Goal: Transaction & Acquisition: Book appointment/travel/reservation

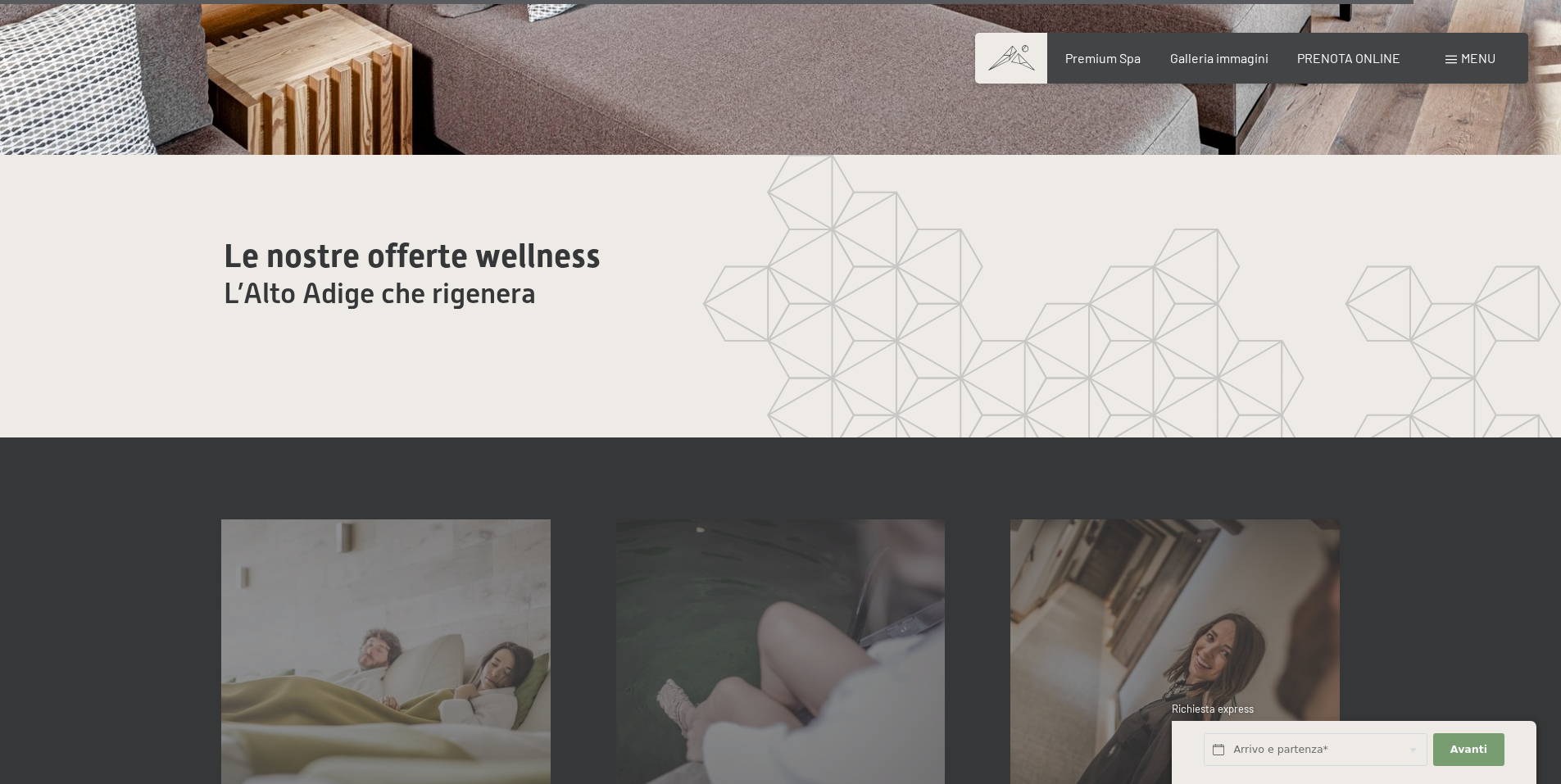
scroll to position [9420, 0]
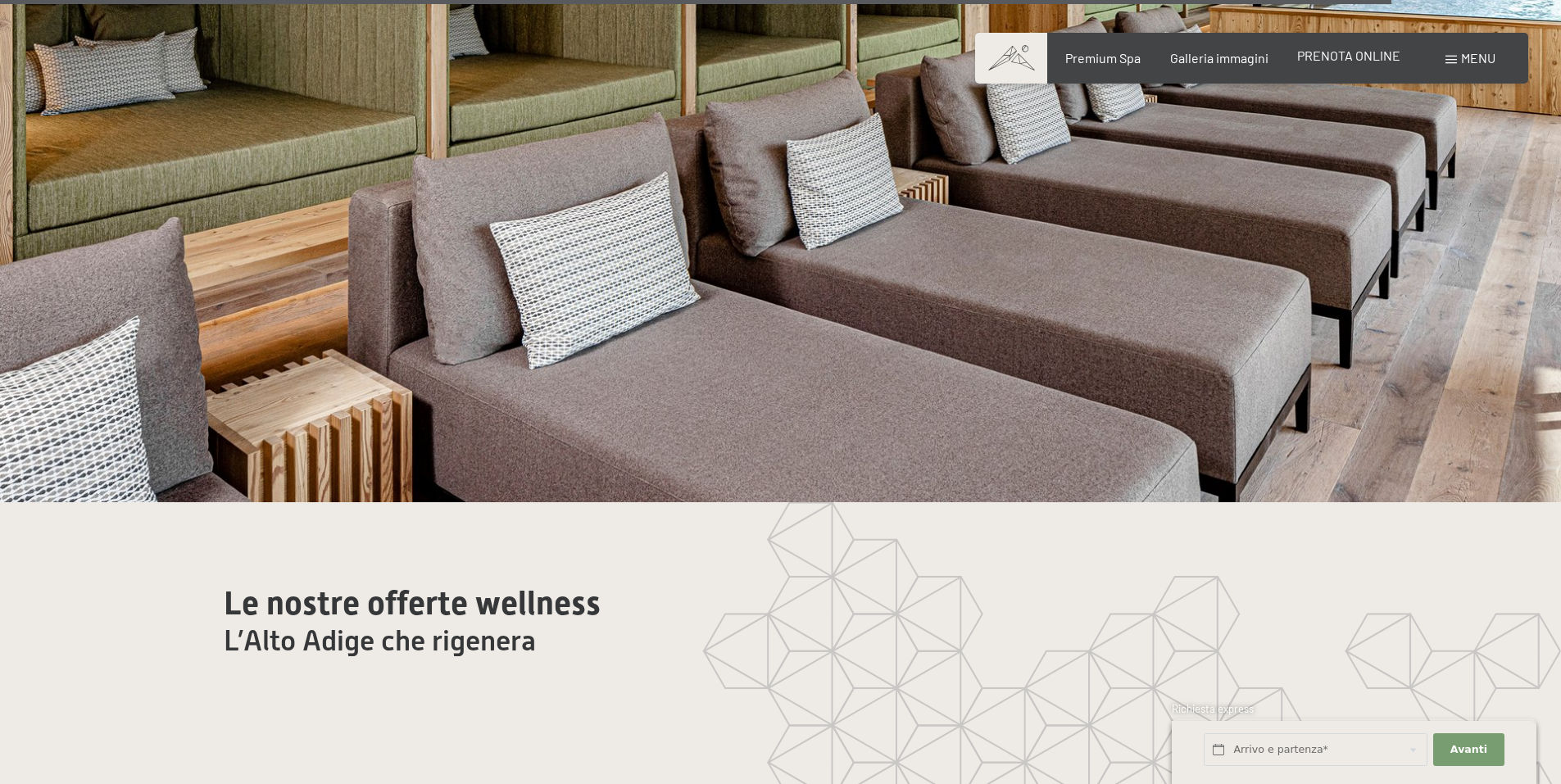
click at [1357, 52] on span "PRENOTA ONLINE" at bounding box center [1348, 55] width 103 height 16
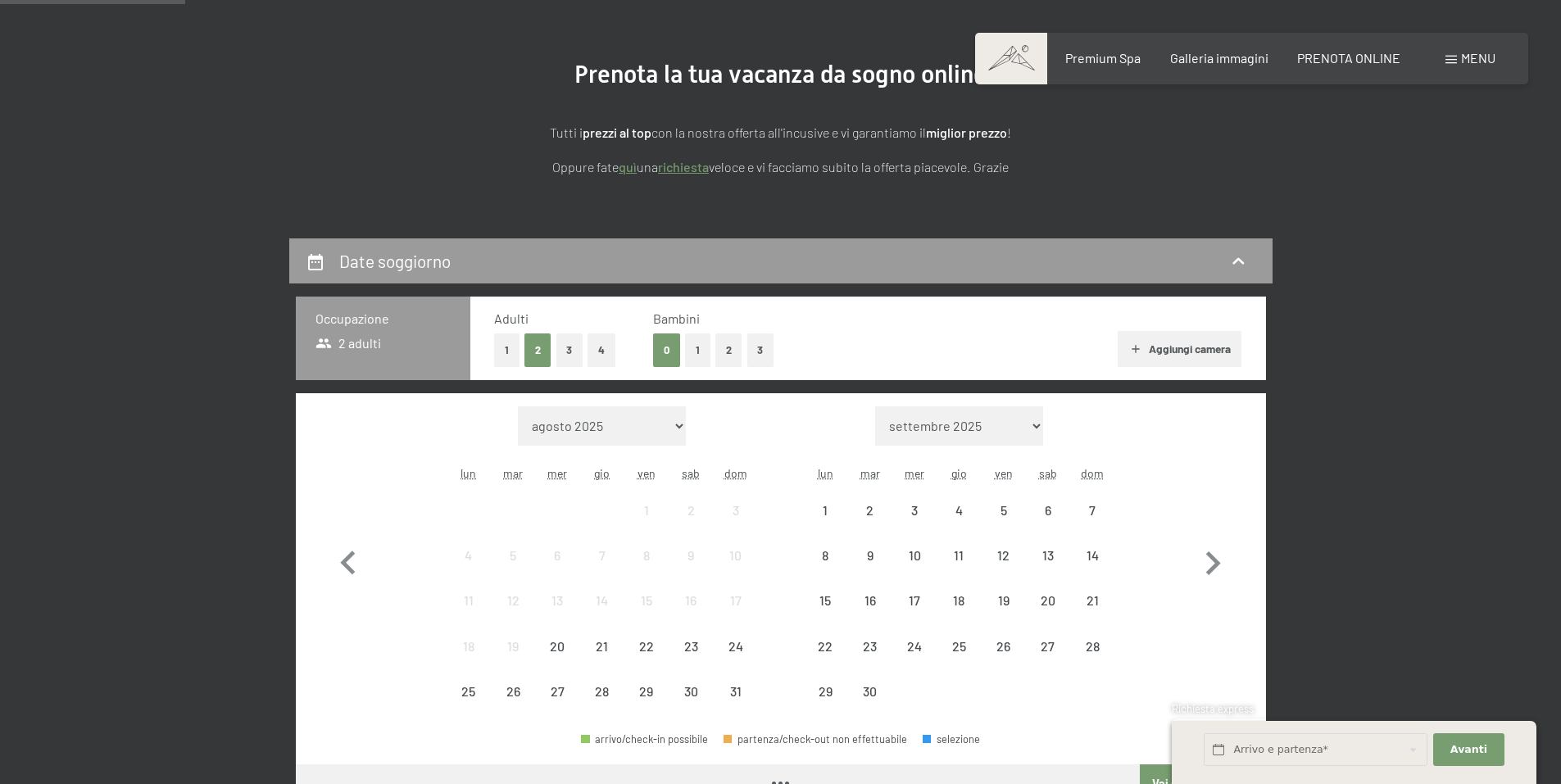
scroll to position [328, 0]
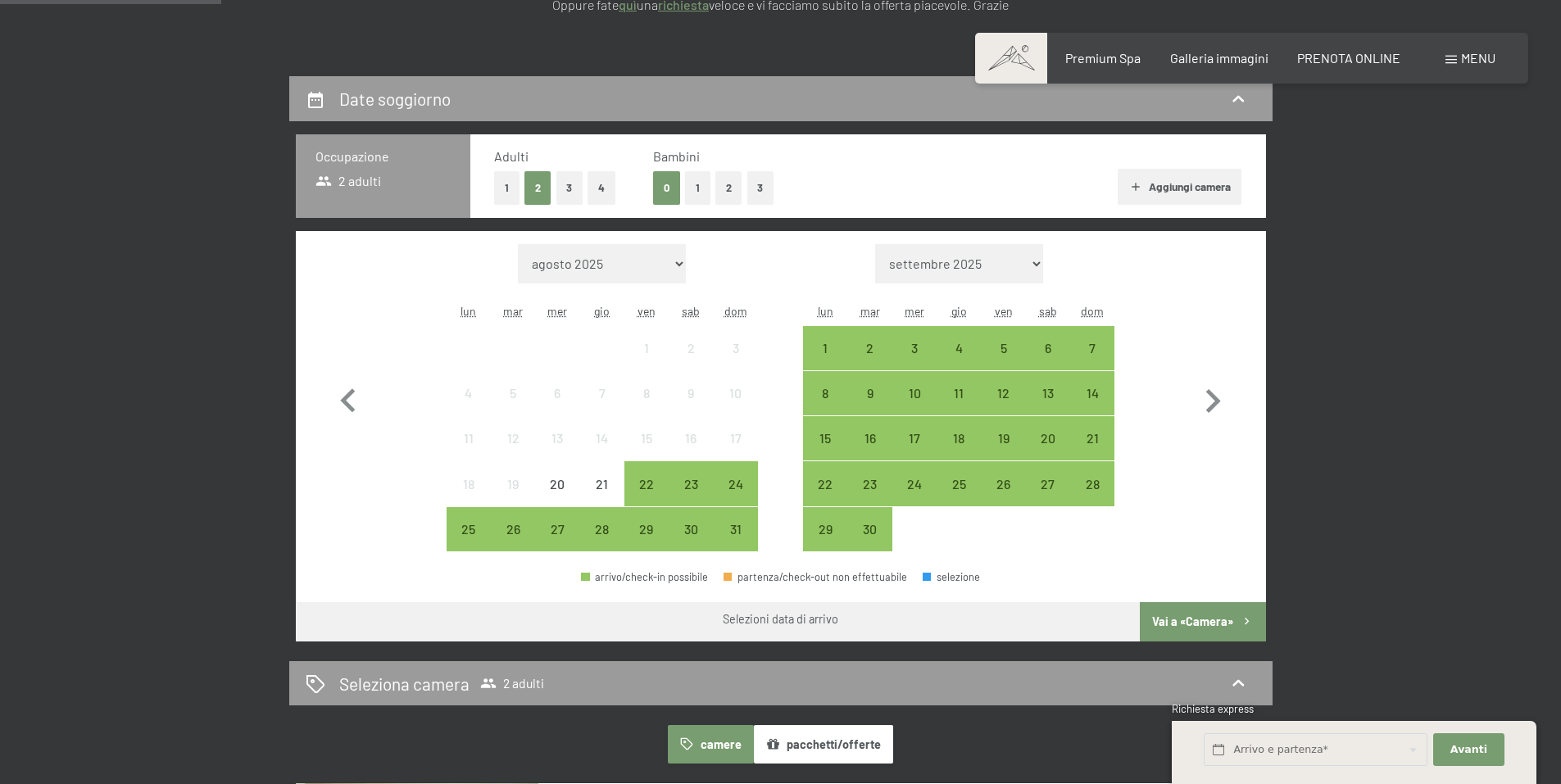
click at [725, 187] on button "2" at bounding box center [729, 188] width 27 height 34
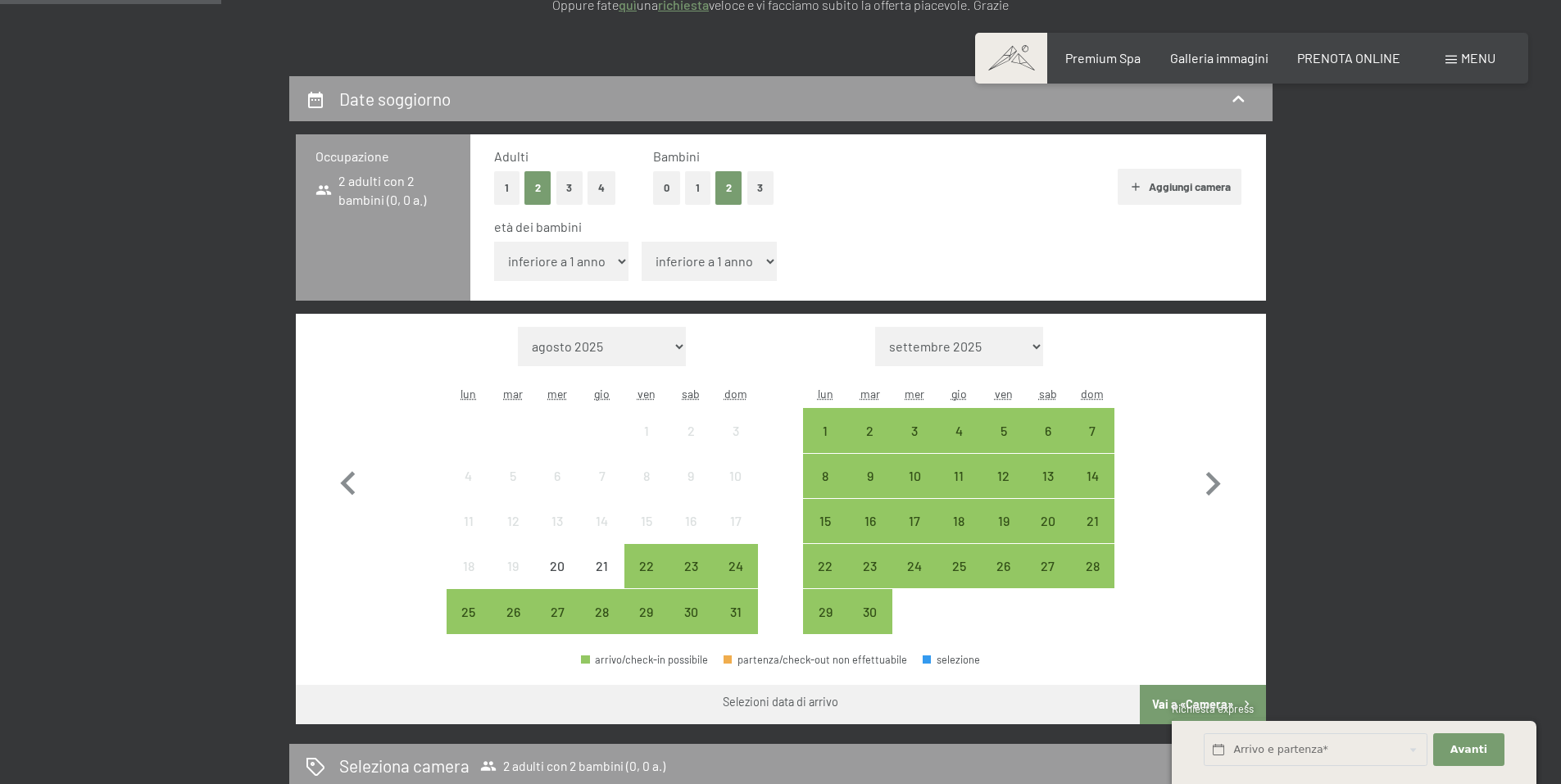
click at [623, 260] on select "inferiore a 1 anno 1 anno 2 anni 3 anni 4 anni 5 anni 6 anni 7 anni 8 anni 9 an…" at bounding box center [561, 260] width 135 height 39
select select "14"
click at [494, 241] on select "inferiore a 1 anno 1 anno 2 anni 3 anni 4 anni 5 anni 6 anni 7 anni 8 anni 9 an…" at bounding box center [561, 260] width 135 height 39
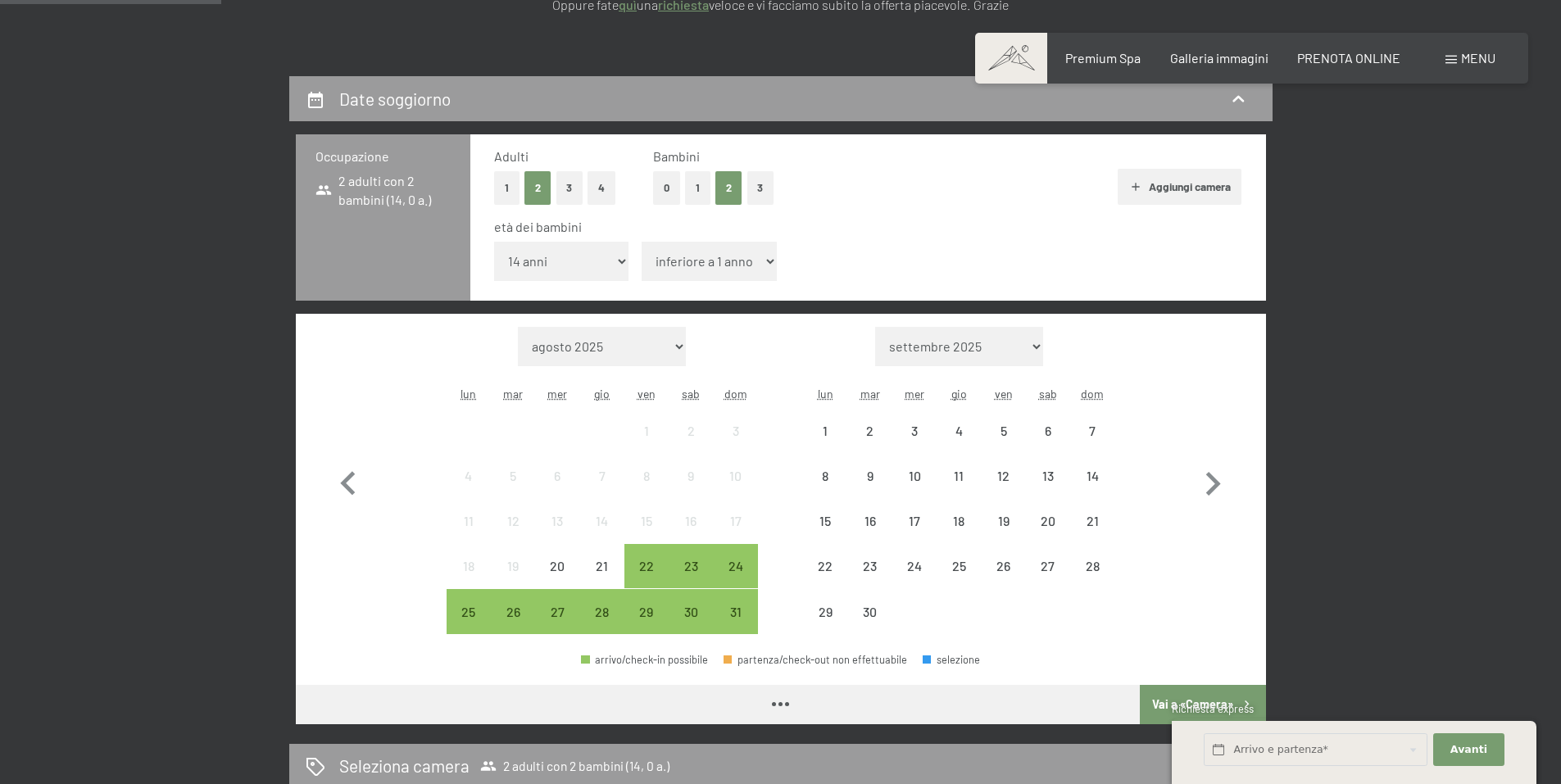
click at [758, 260] on select "inferiore a 1 anno 1 anno 2 anni 3 anni 4 anni 5 anni 6 anni 7 anni 8 anni 9 an…" at bounding box center [709, 260] width 135 height 39
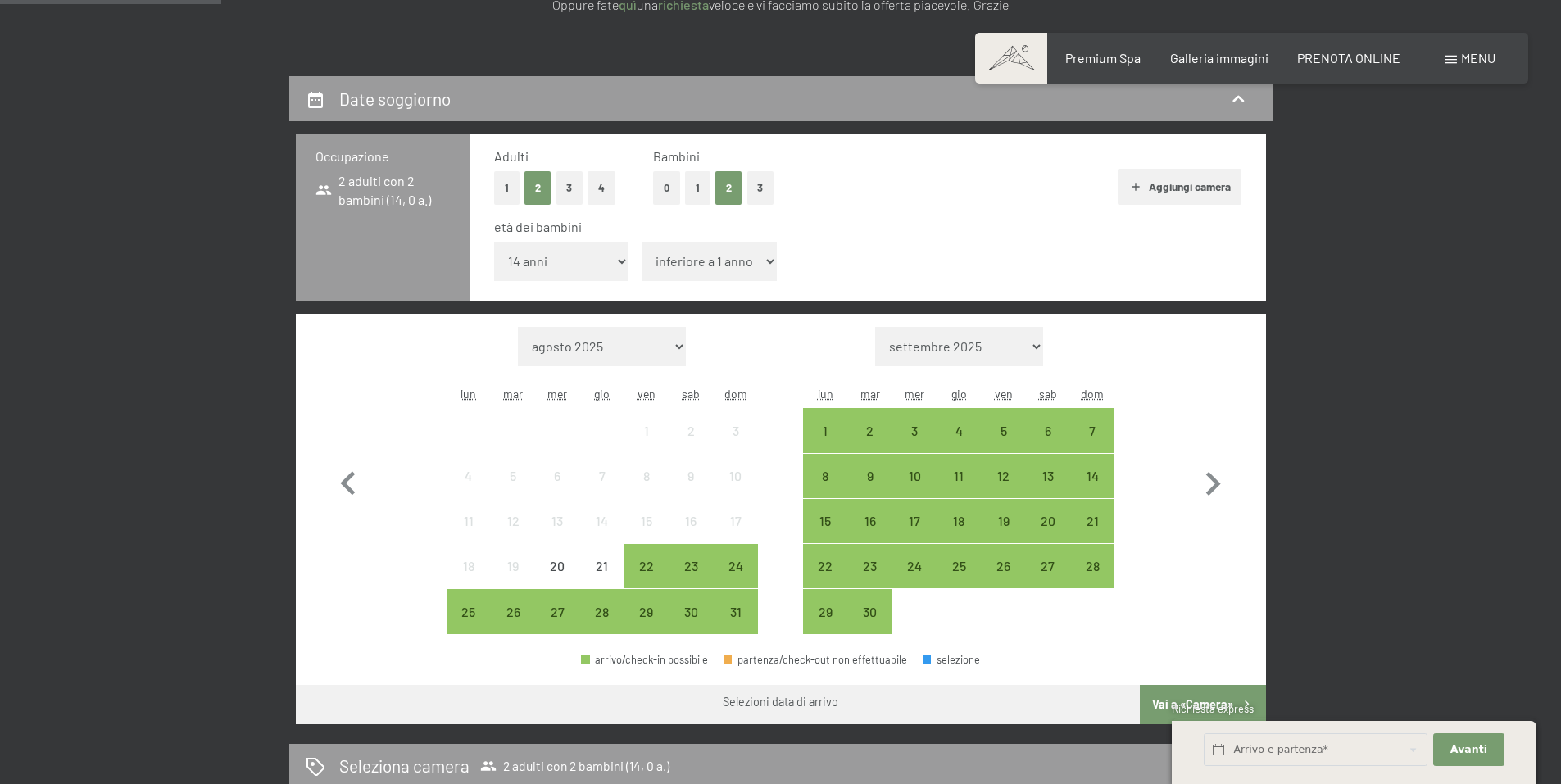
select select "14"
click at [642, 241] on select "inferiore a 1 anno 1 anno 2 anni 3 anni 4 anni 5 anni 6 anni 7 anni 8 anni 9 an…" at bounding box center [709, 260] width 135 height 39
click at [994, 426] on div "5" at bounding box center [1002, 445] width 41 height 41
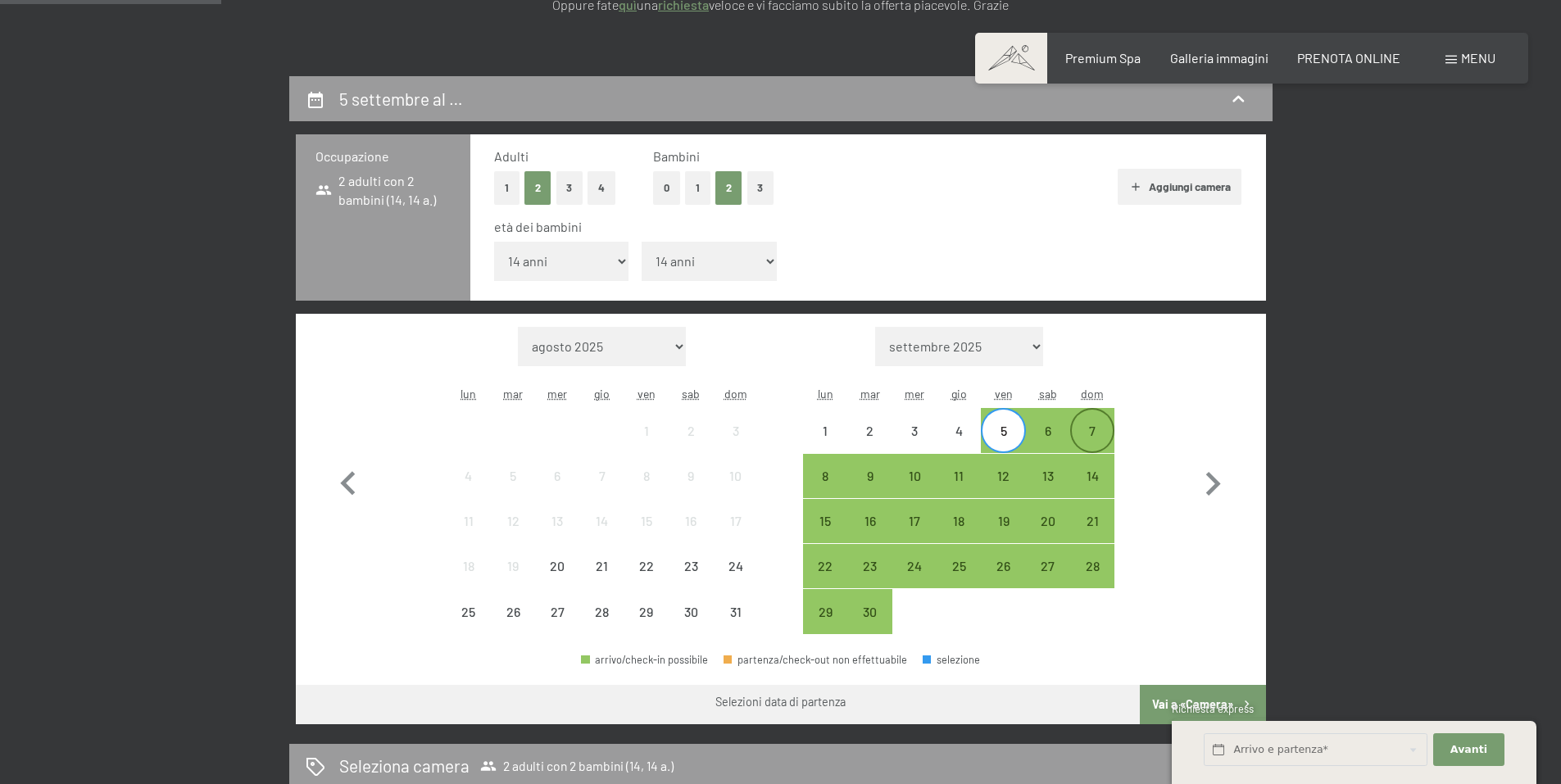
click at [1088, 435] on div "7" at bounding box center [1092, 445] width 41 height 41
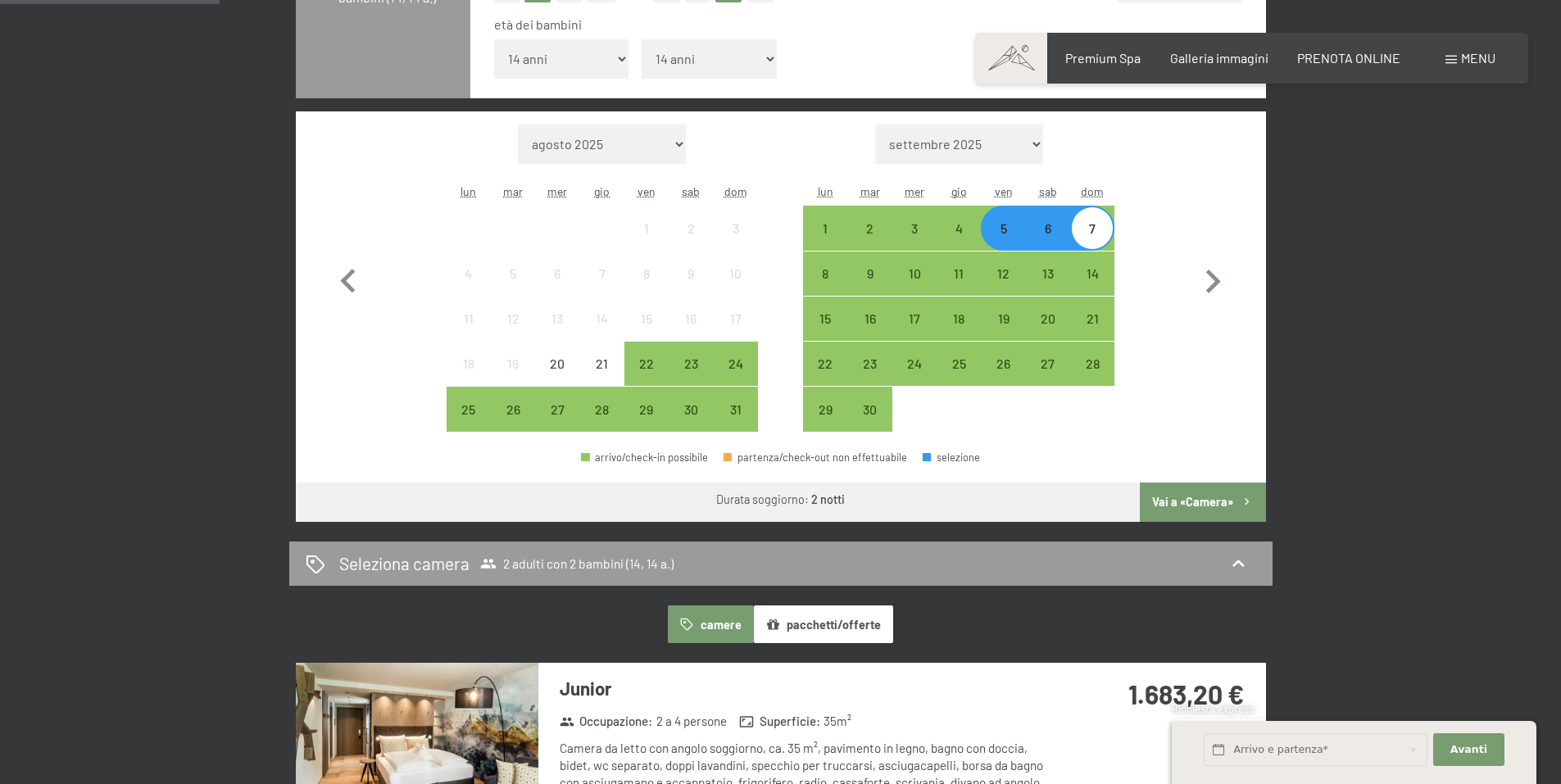
scroll to position [574, 0]
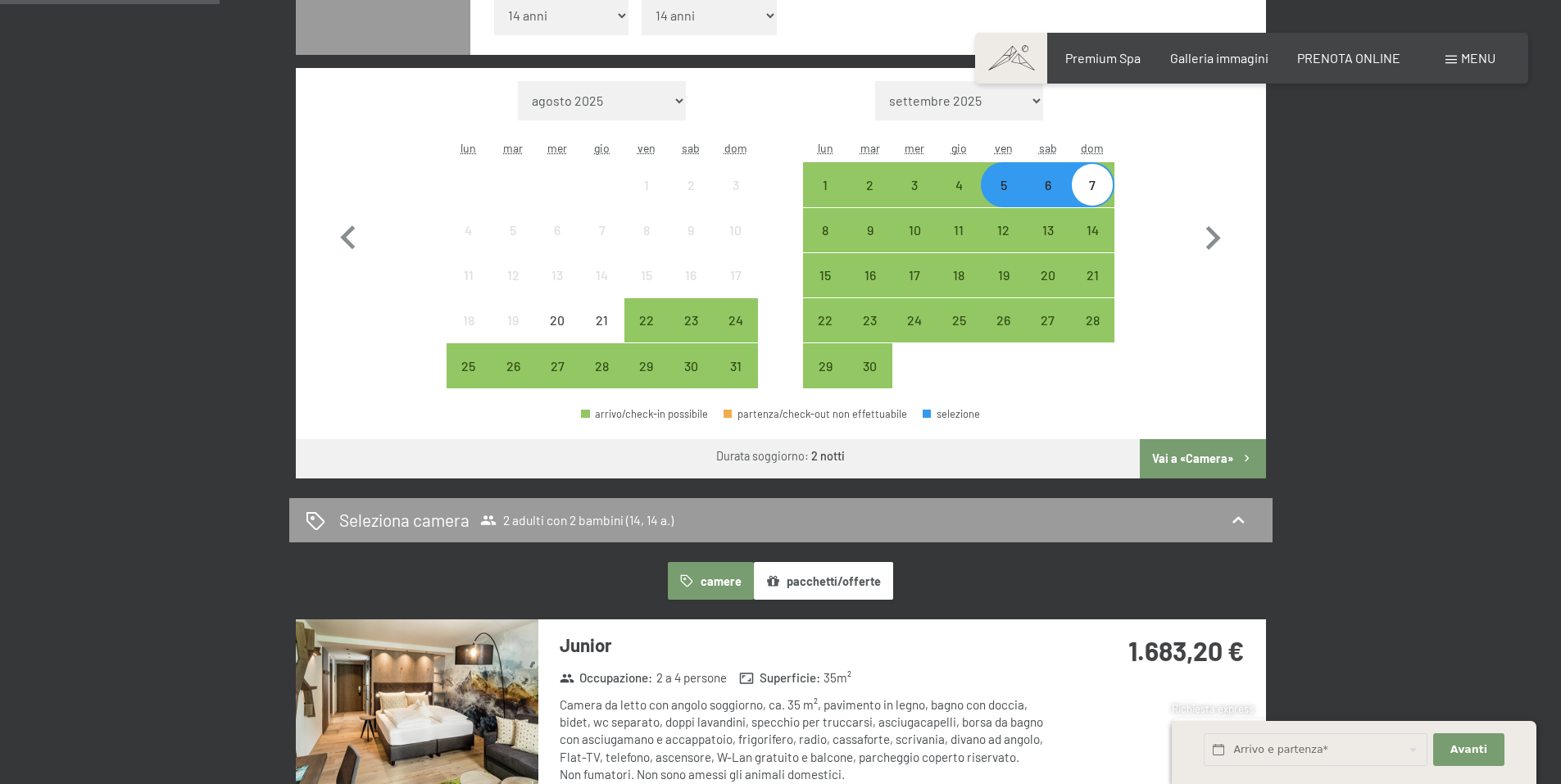
click at [1196, 459] on button "Vai a «Camera»" at bounding box center [1202, 458] width 126 height 39
